Goal: Task Accomplishment & Management: Use online tool/utility

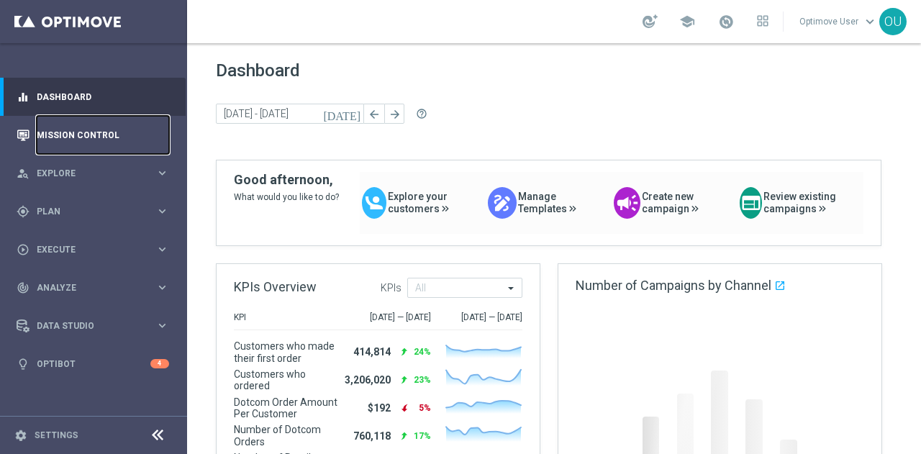
click at [132, 124] on link "Mission Control" at bounding box center [103, 135] width 132 height 38
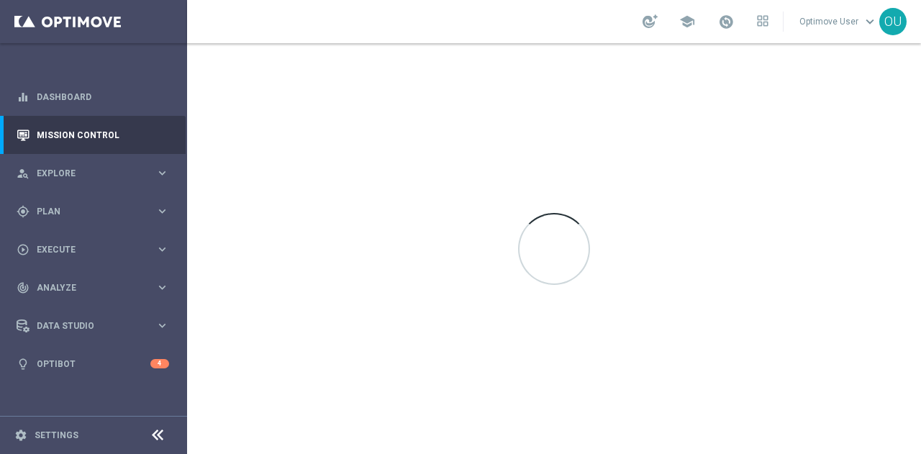
click at [369, 50] on div at bounding box center [554, 248] width 734 height 411
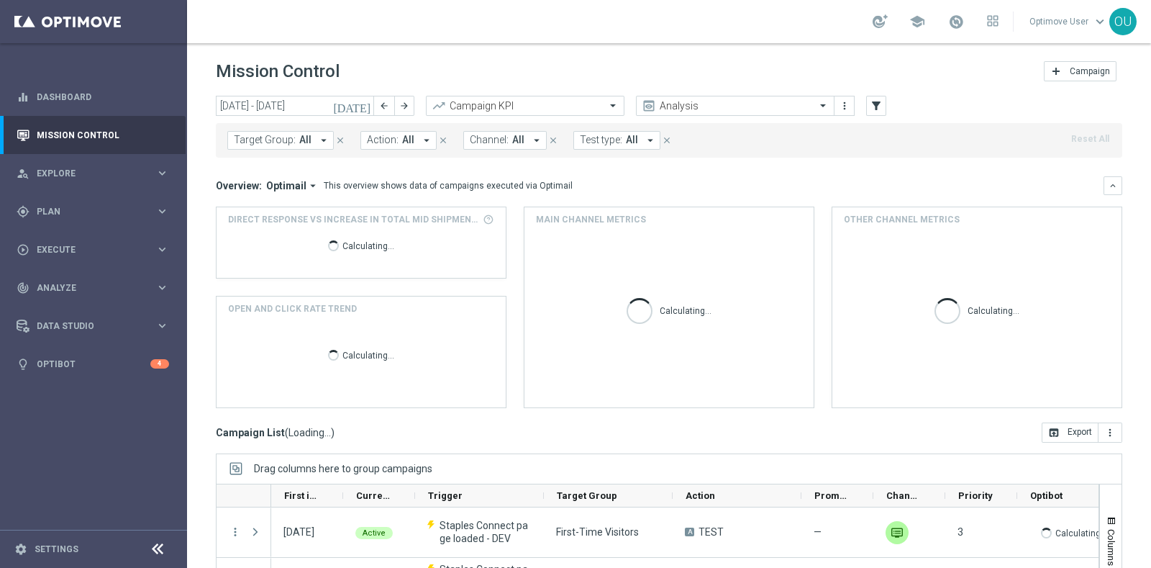
click at [496, 145] on span "Channel:" at bounding box center [489, 140] width 39 height 12
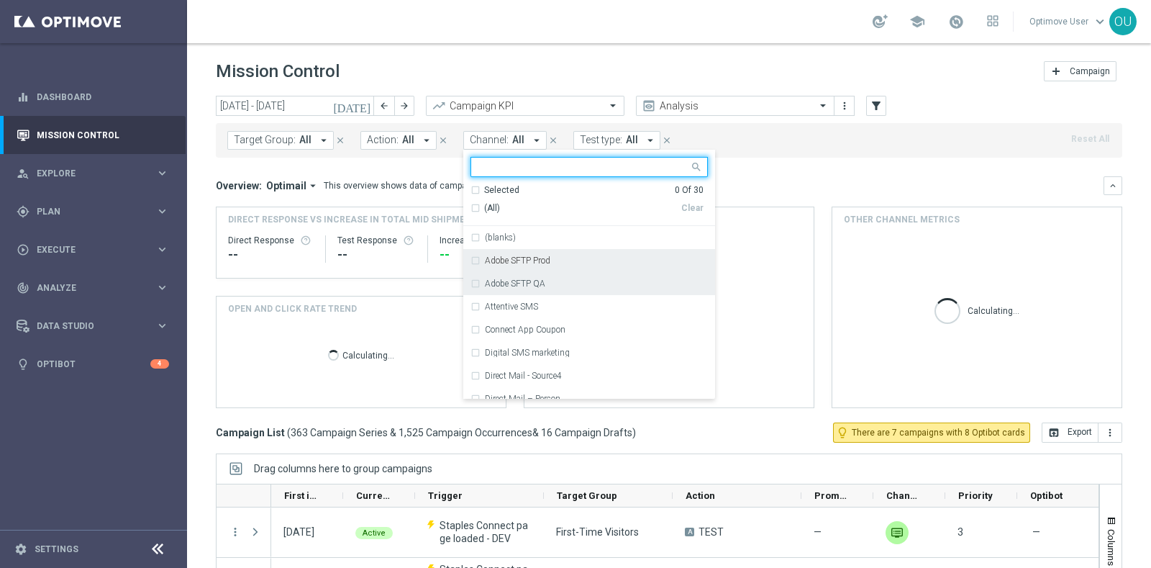
click at [514, 257] on label "Adobe SFTP Prod" at bounding box center [517, 260] width 65 height 9
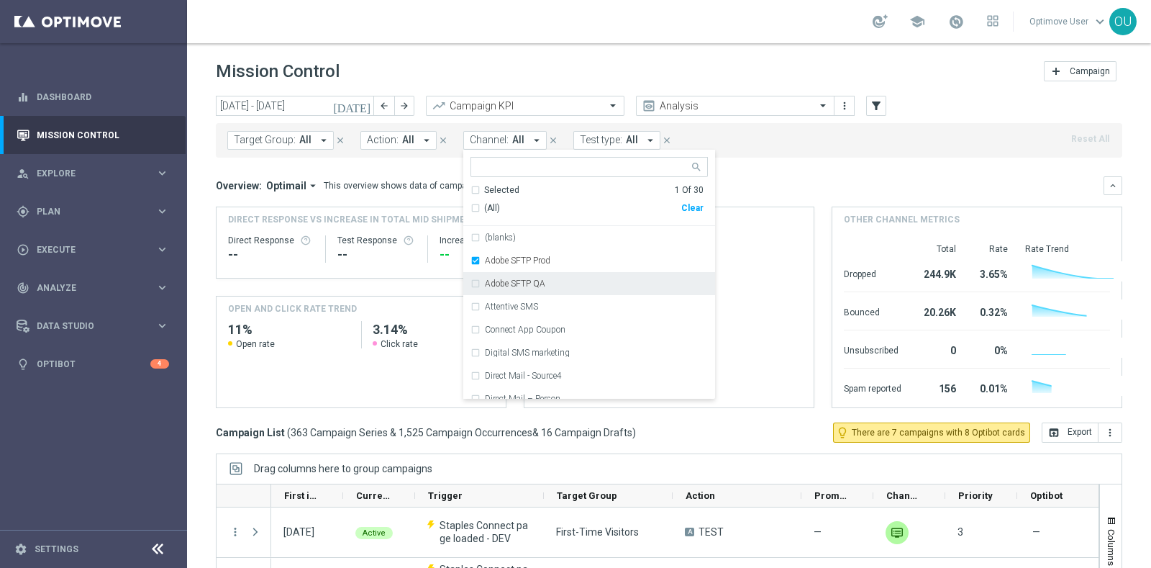
click at [514, 278] on div "Adobe SFTP QA" at bounding box center [589, 283] width 237 height 23
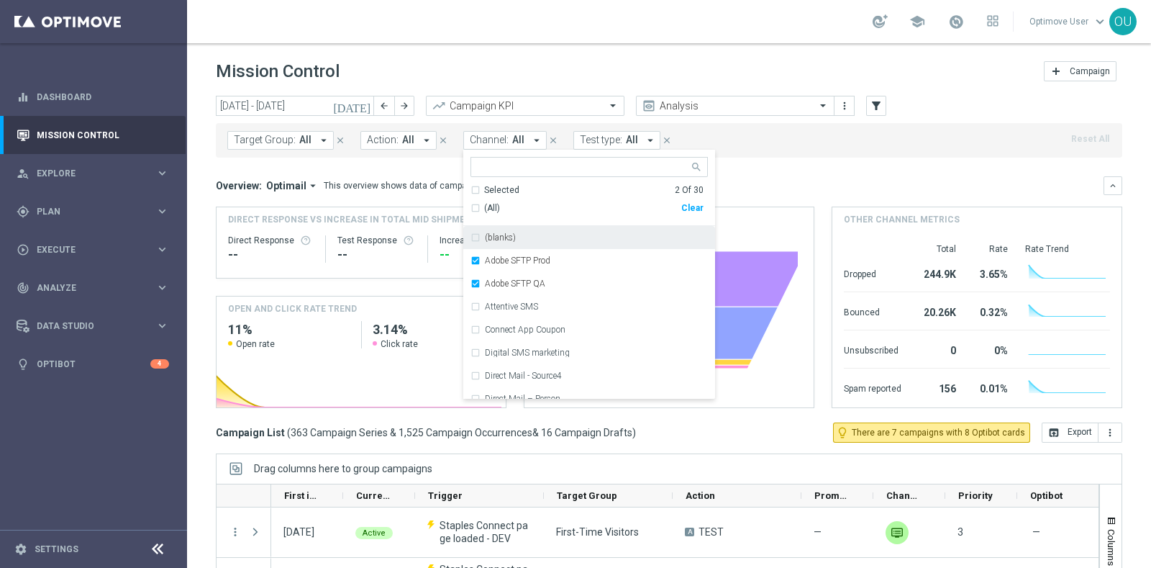
click at [822, 184] on div "Overview: Optimail arrow_drop_down This overview shows data of campaigns execut…" at bounding box center [660, 185] width 888 height 13
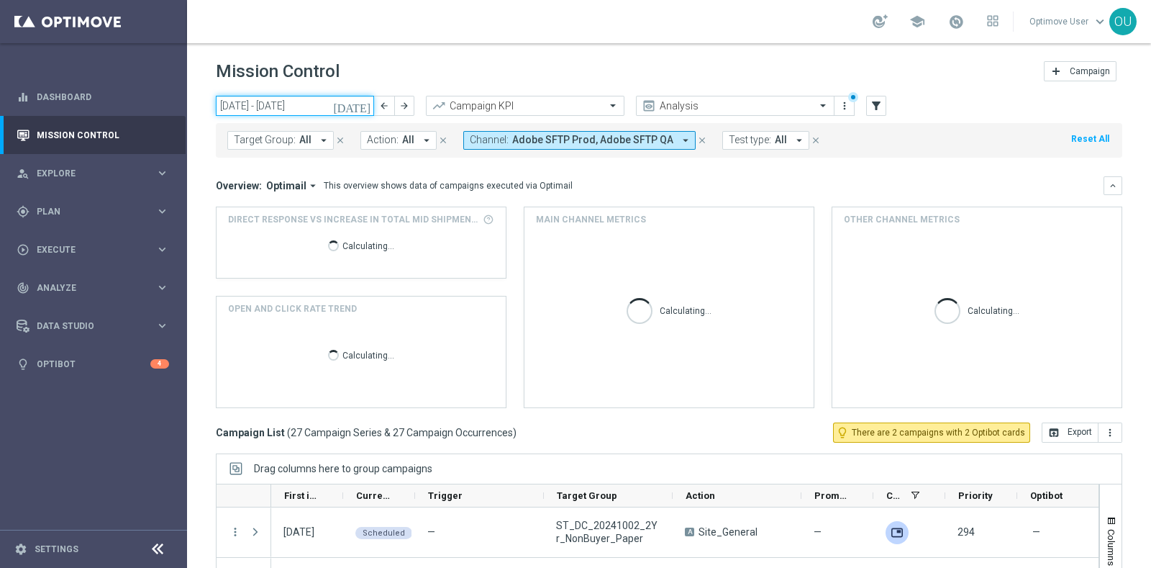
click at [276, 108] on input "[DATE] - [DATE]" at bounding box center [295, 106] width 158 height 20
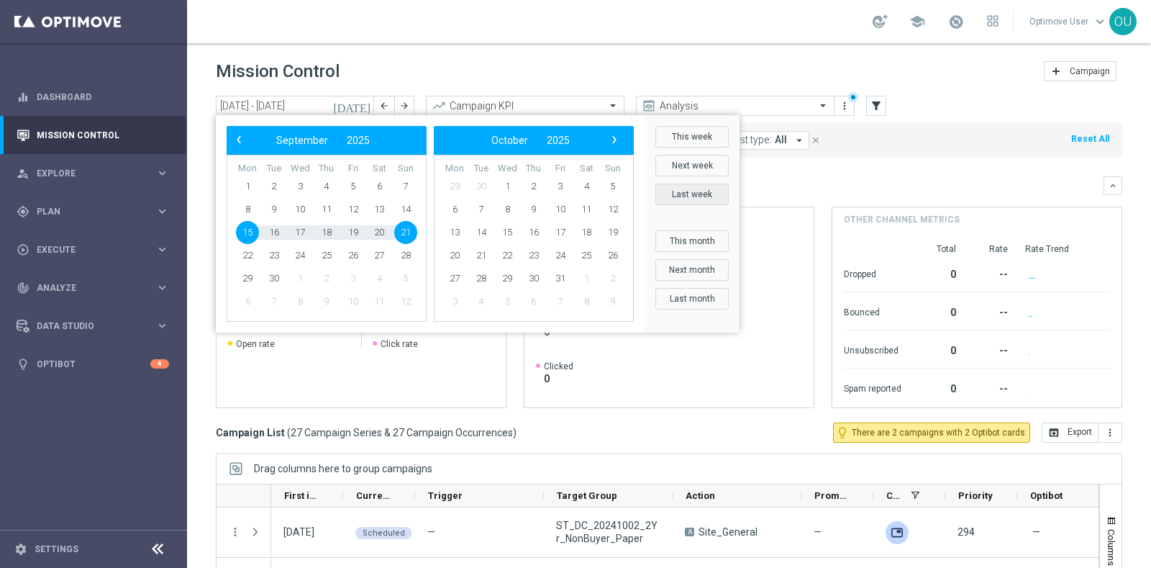
click at [691, 190] on button "Last week" at bounding box center [691, 194] width 73 height 22
type input "[DATE] - [DATE]"
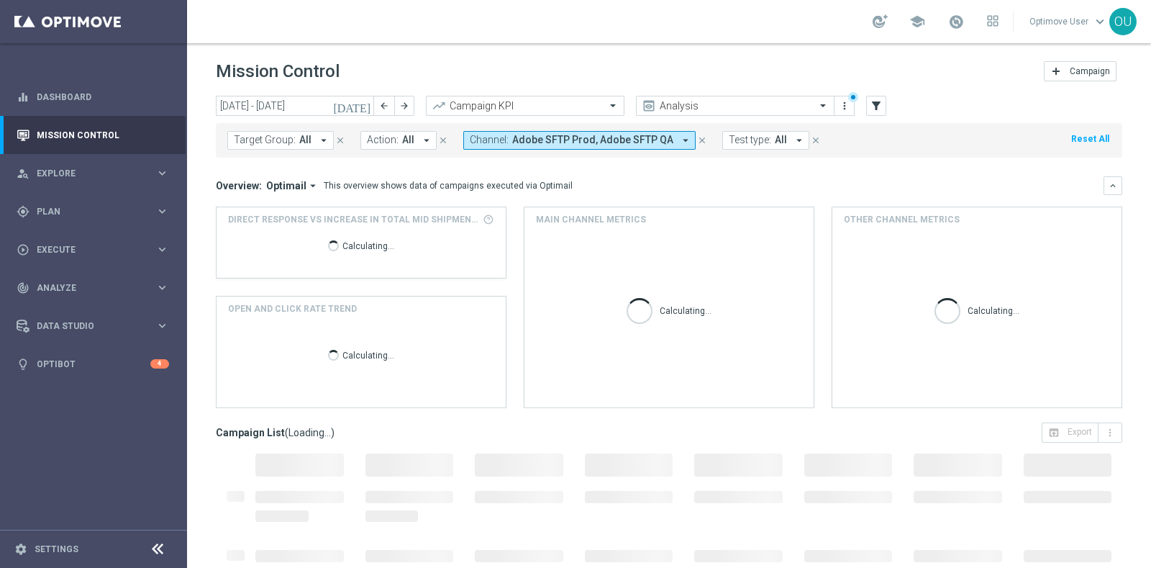
click at [156, 453] on icon at bounding box center [157, 548] width 17 height 17
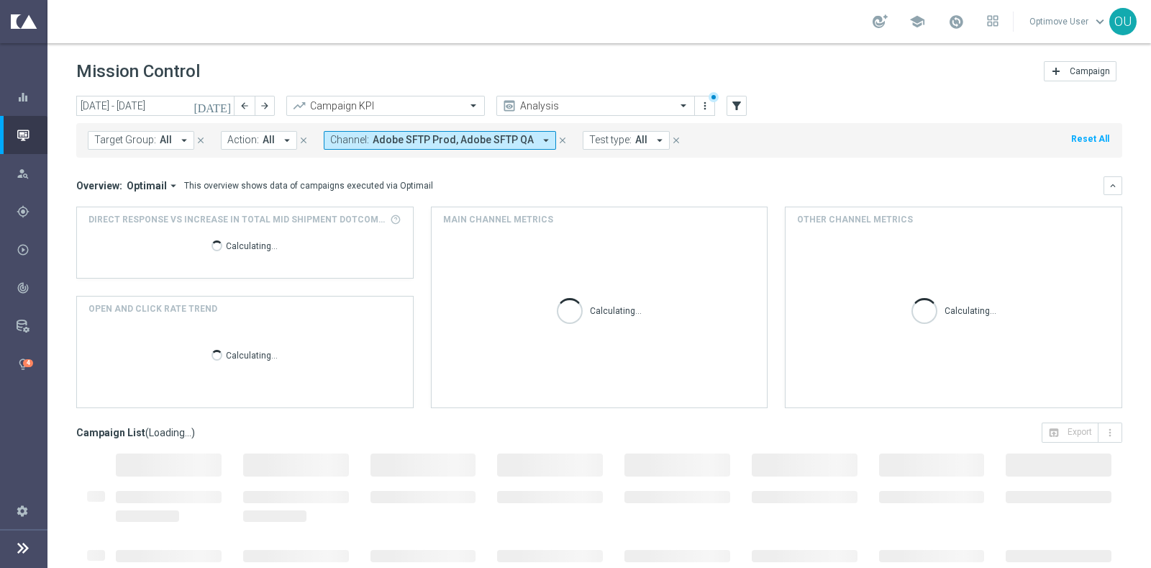
click at [455, 135] on span "Adobe SFTP Prod, Adobe SFTP QA" at bounding box center [453, 140] width 161 height 12
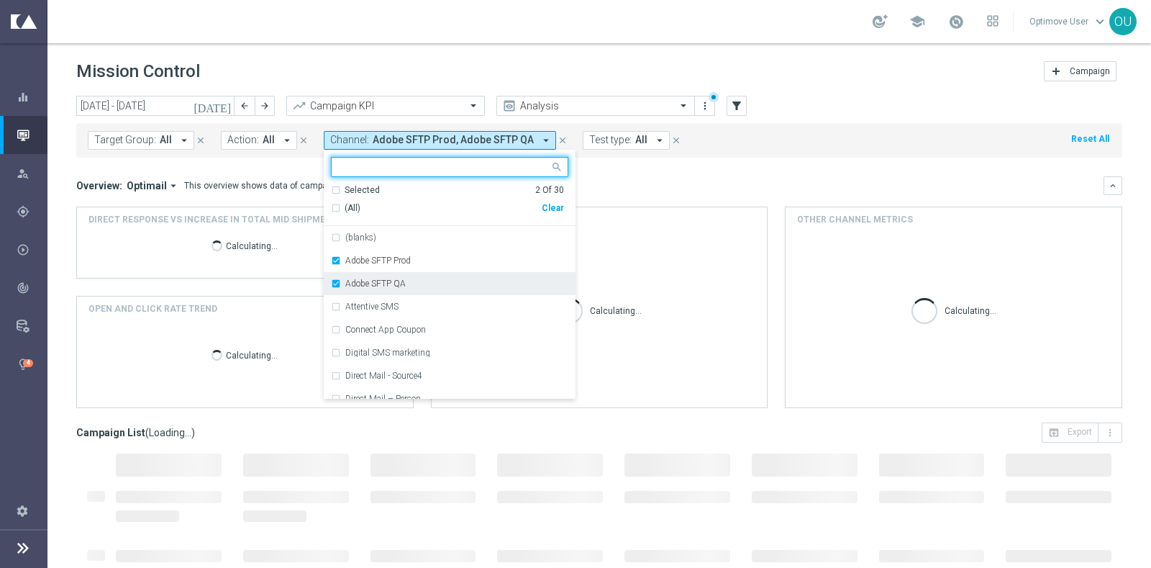
click at [409, 282] on div "Adobe SFTP QA" at bounding box center [456, 283] width 223 height 9
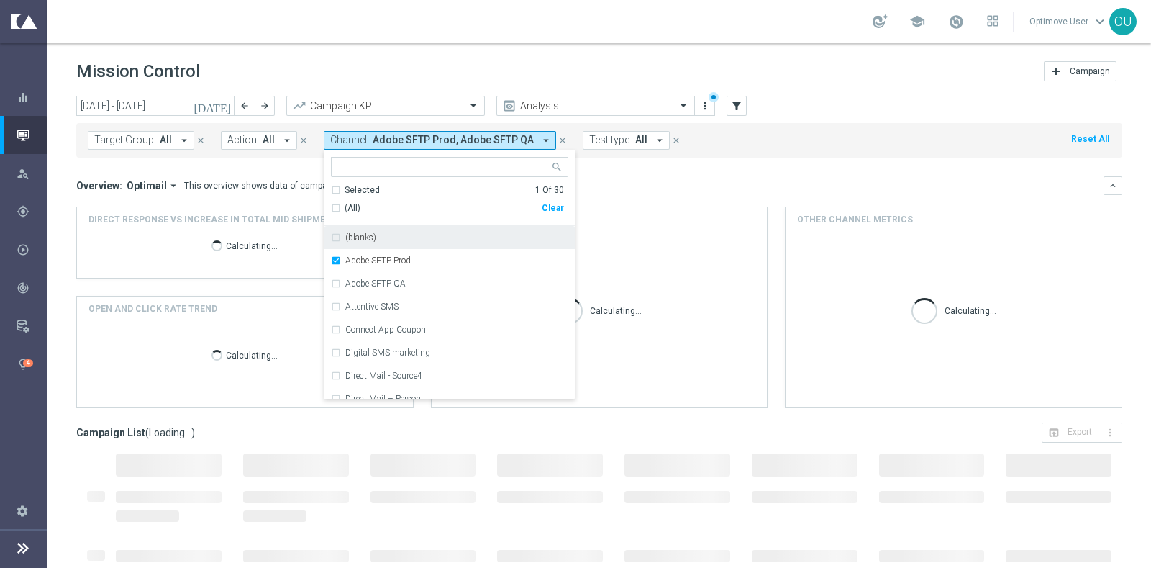
click at [871, 135] on div "Target Group: All arrow_drop_down close Action: All arrow_drop_down close Chann…" at bounding box center [599, 140] width 1046 height 35
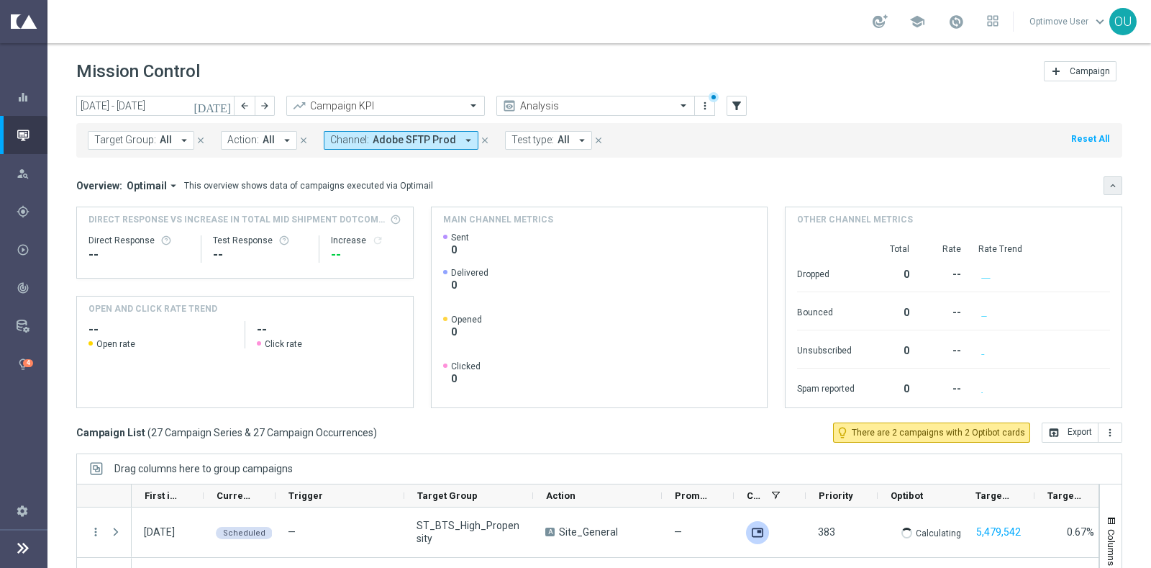
click at [920, 187] on button "keyboard_arrow_down" at bounding box center [1113, 185] width 19 height 19
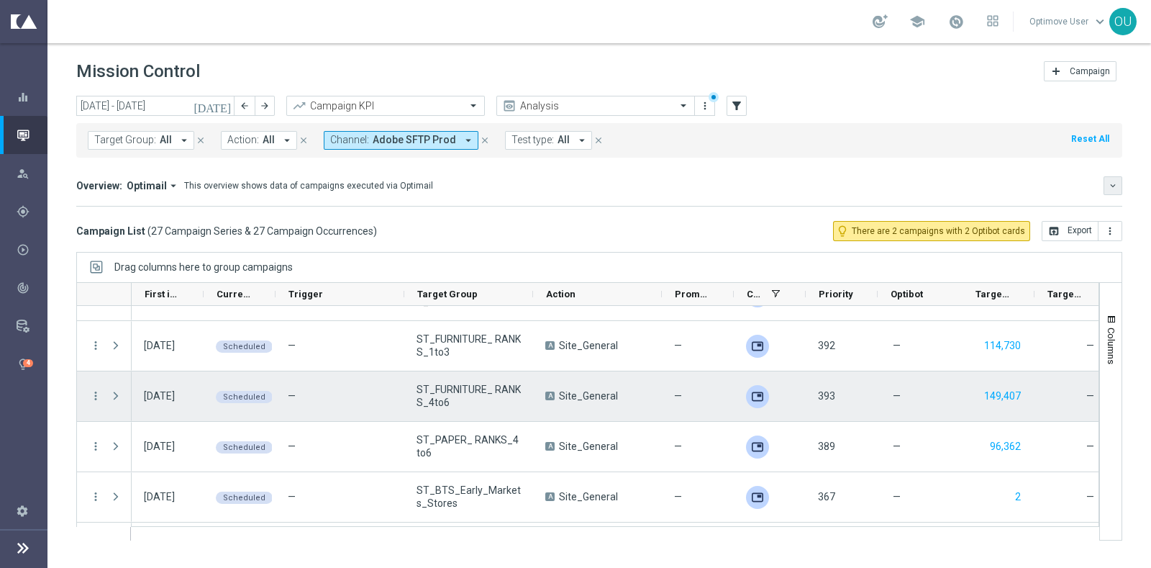
scroll to position [890, 0]
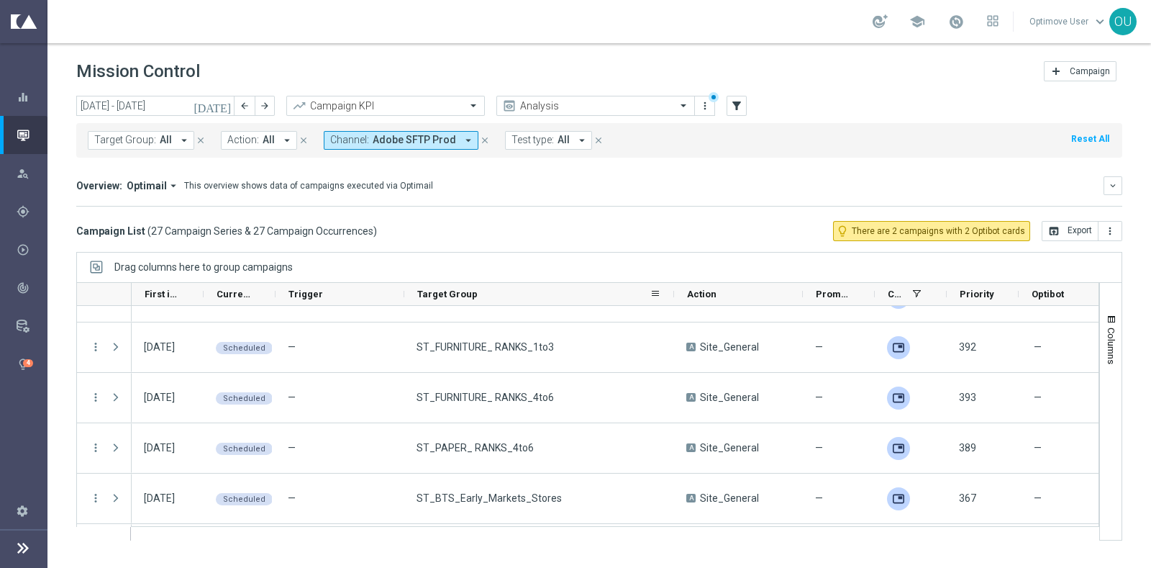
drag, startPoint x: 532, startPoint y: 292, endPoint x: 673, endPoint y: 294, distance: 141.0
click at [673, 294] on div at bounding box center [674, 294] width 6 height 22
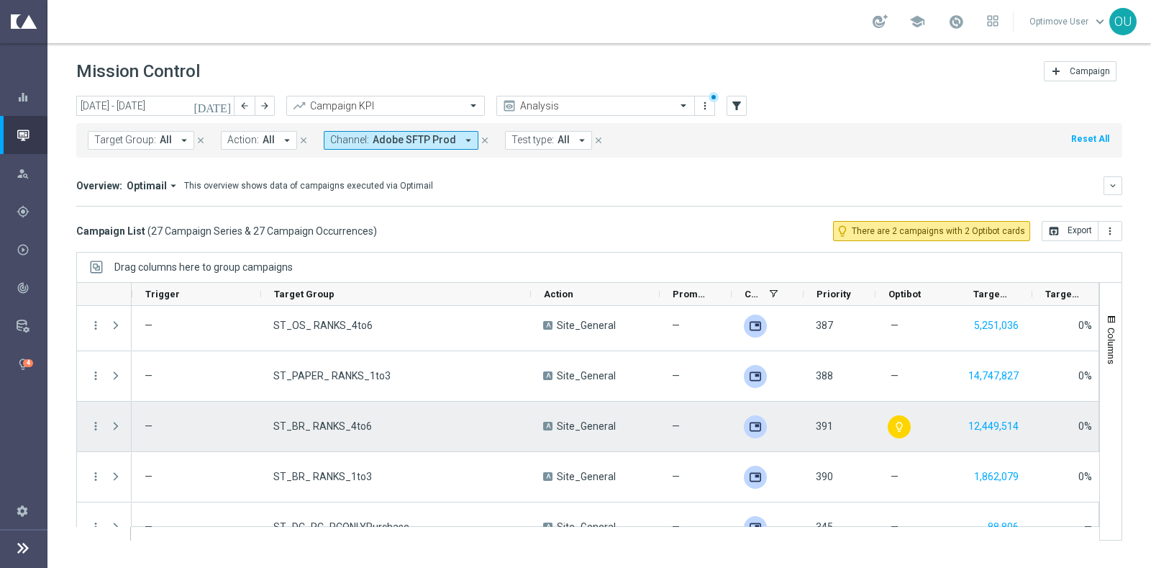
scroll to position [0, 0]
